Goal: Book appointment/travel/reservation

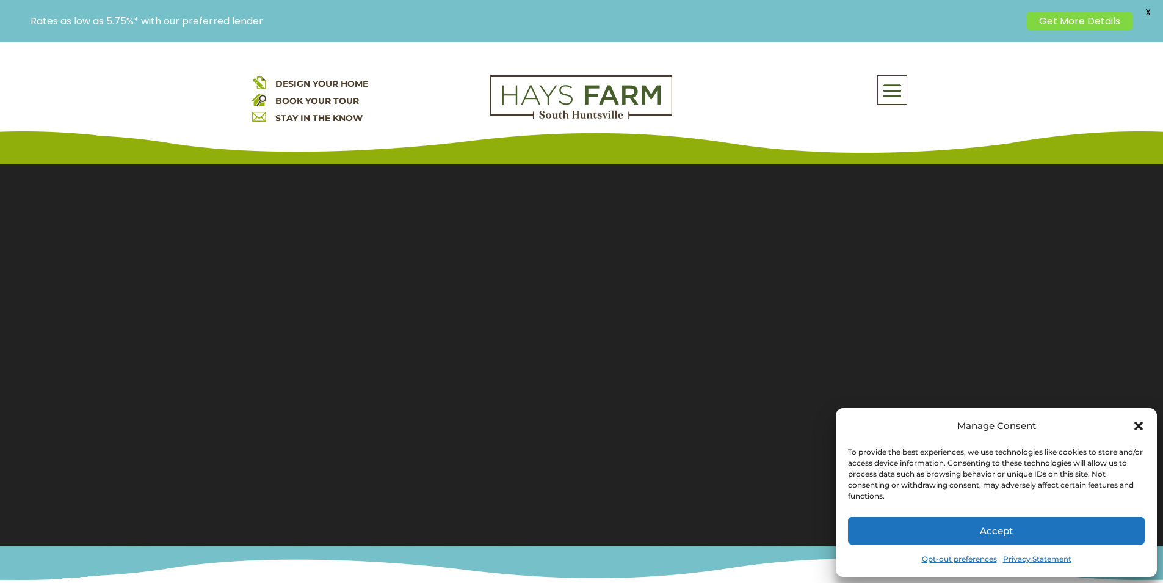
click at [988, 525] on button "Accept" at bounding box center [996, 530] width 297 height 27
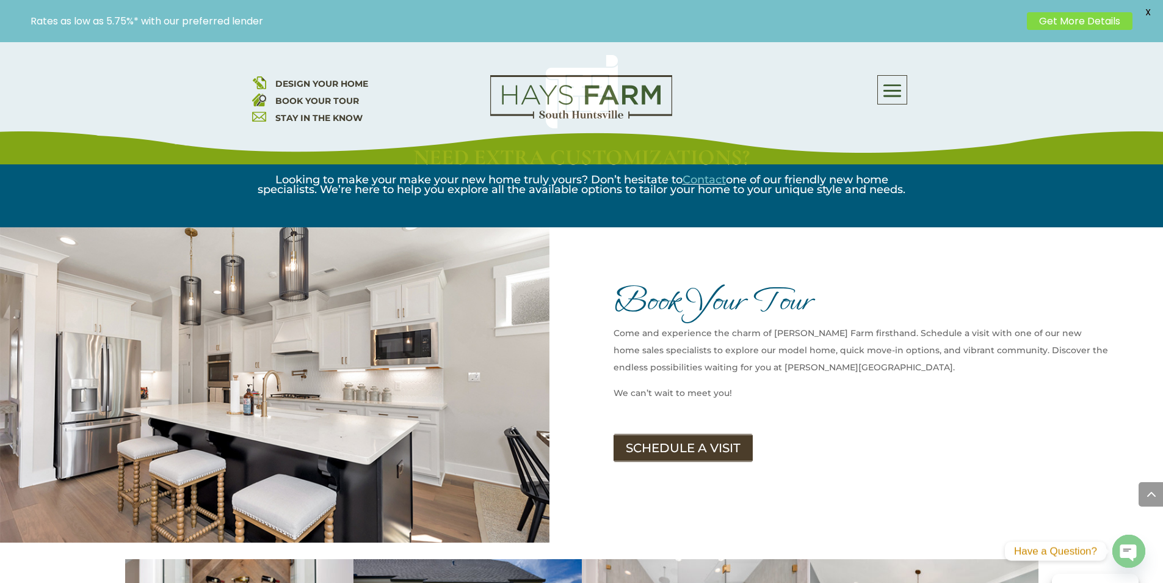
scroll to position [2015, 0]
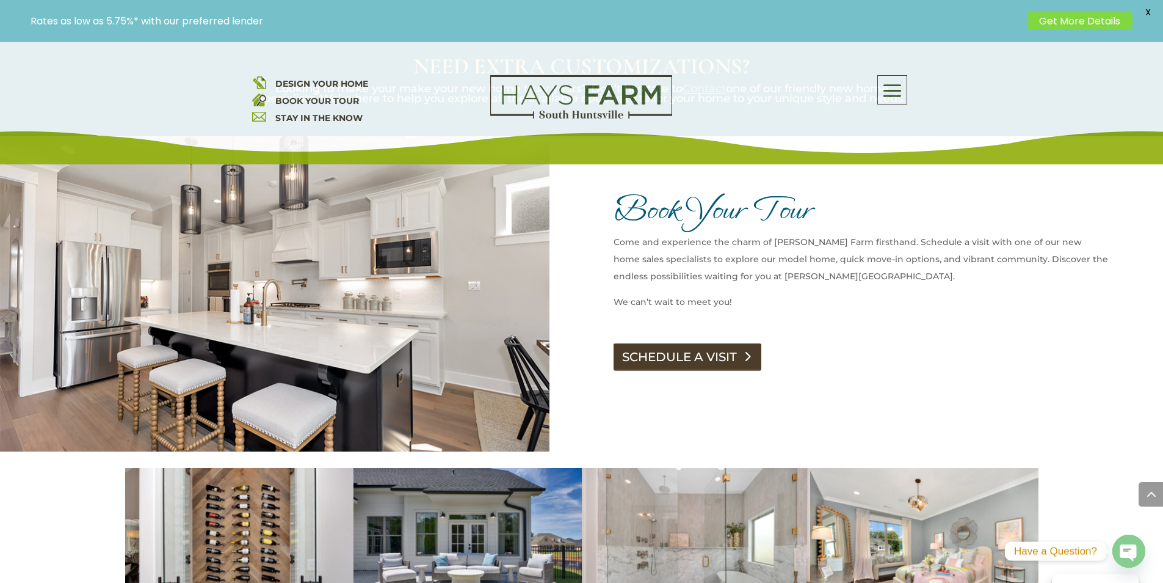
click at [628, 343] on link "SCHEDULE A VISIT" at bounding box center [688, 357] width 148 height 28
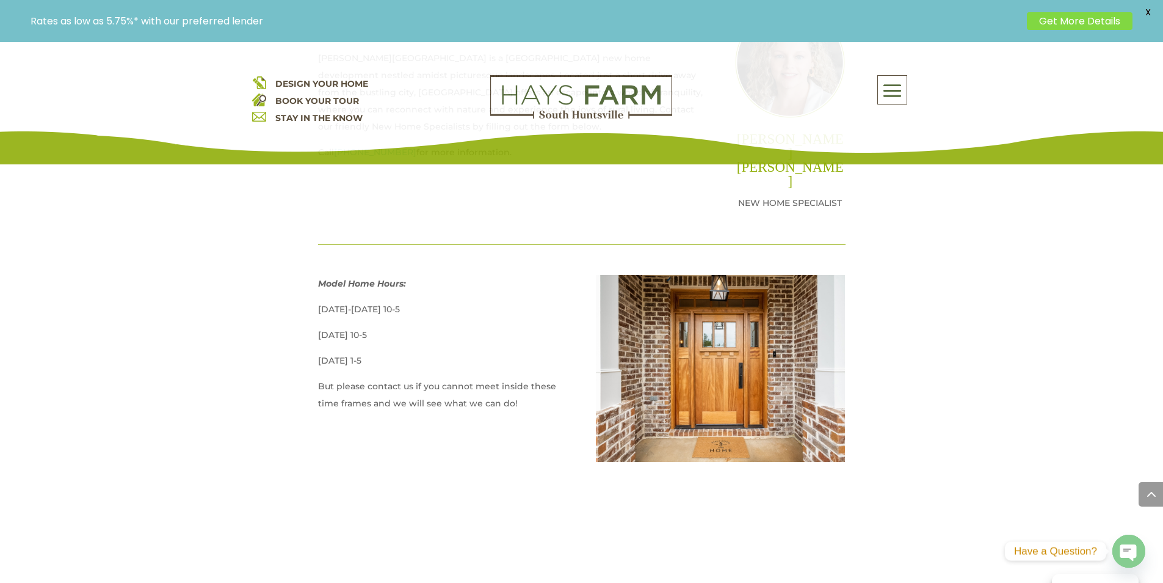
scroll to position [611, 0]
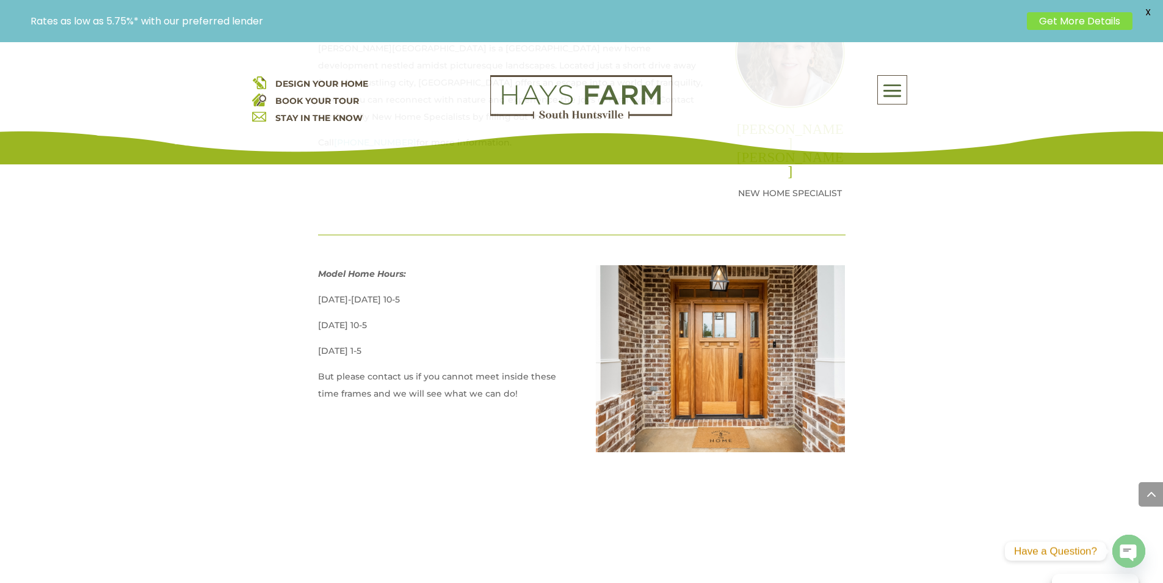
click at [353, 140] on div "DESIGN YOUR HOME BOOK YOUR TOUR STAY IN THE KNOW About Us Quick Move-in Homes A…" at bounding box center [582, 109] width 660 height 68
click at [385, 140] on div "DESIGN YOUR HOME BOOK YOUR TOUR STAY IN THE KNOW About Us Quick Move-in Homes A…" at bounding box center [582, 109] width 660 height 68
click at [373, 142] on div "DESIGN YOUR HOME BOOK YOUR TOUR STAY IN THE KNOW About Us Quick Move-in Homes A…" at bounding box center [582, 109] width 660 height 68
